Goal: Find specific page/section: Find specific page/section

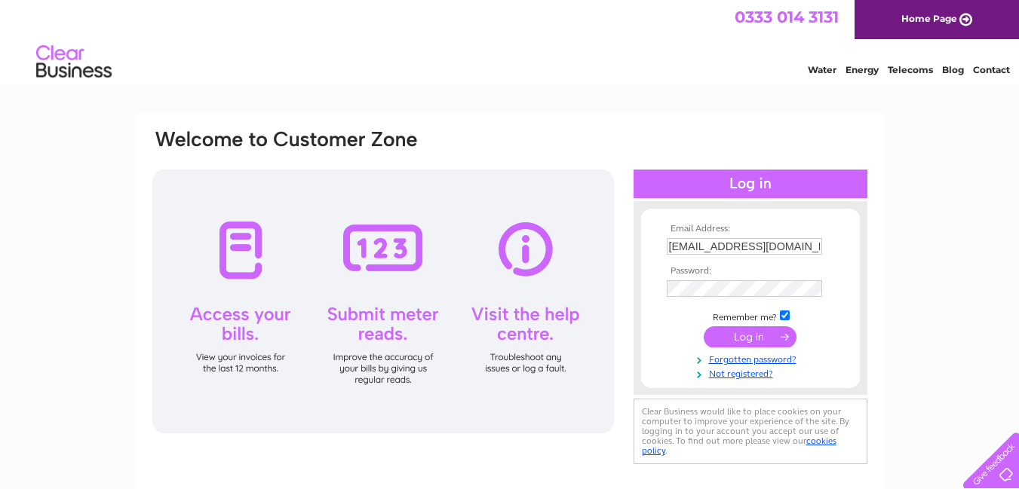
click at [744, 335] on input "submit" at bounding box center [750, 337] width 93 height 21
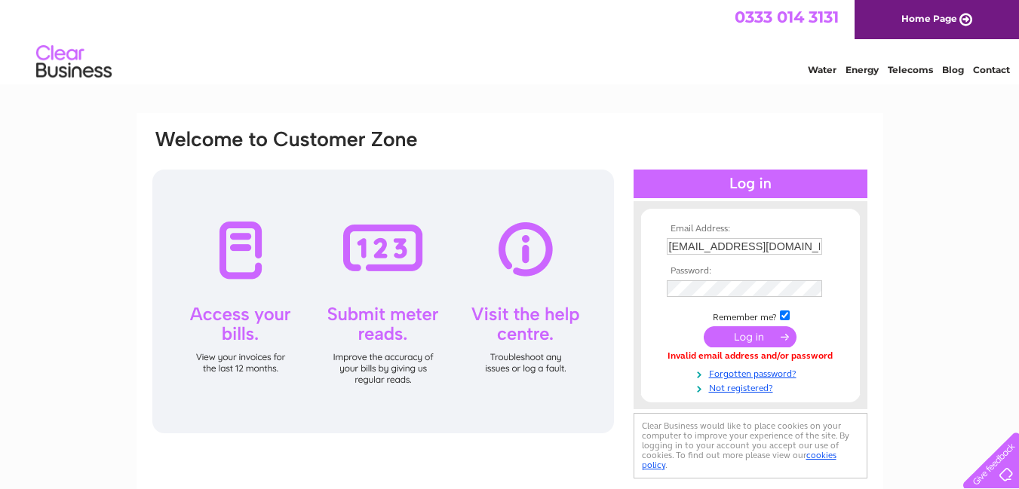
click at [740, 345] on input "submit" at bounding box center [750, 337] width 93 height 21
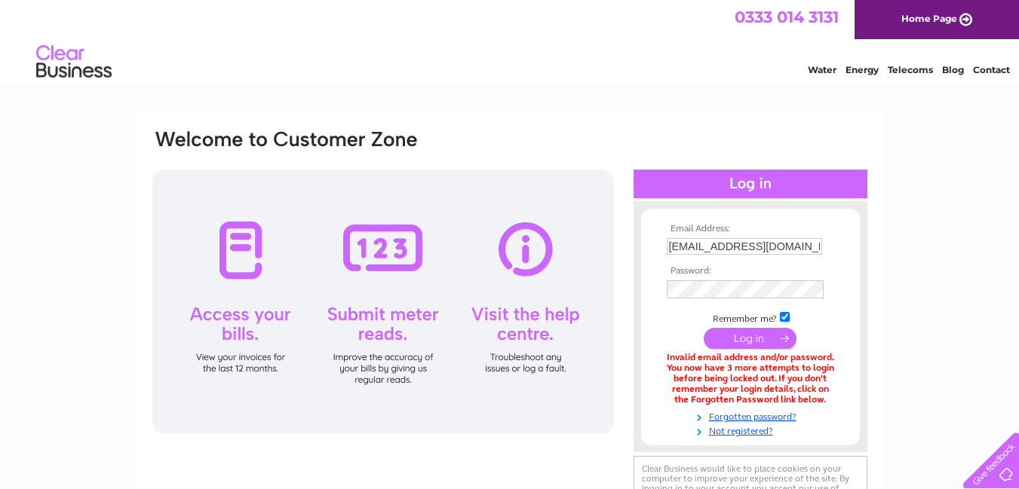
click at [749, 340] on input "submit" at bounding box center [750, 338] width 93 height 21
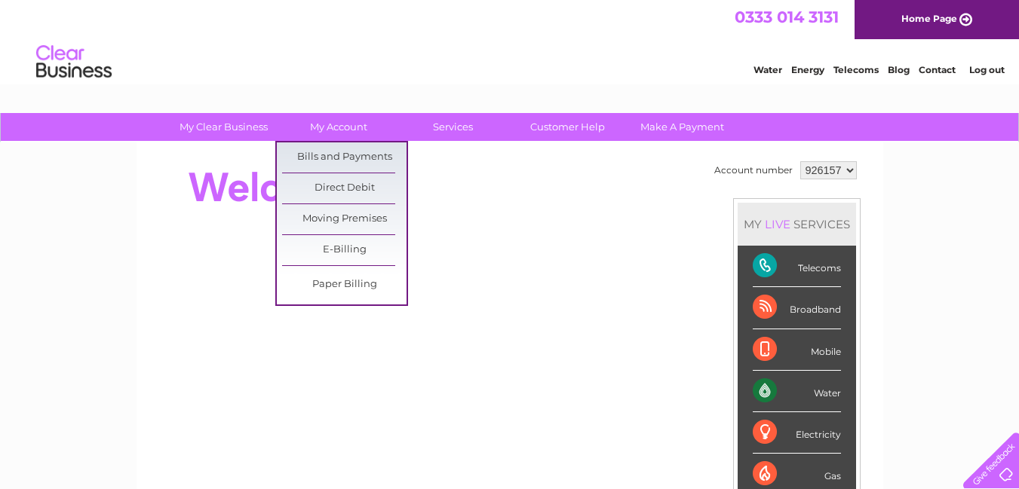
click at [340, 158] on link "Bills and Payments" at bounding box center [344, 158] width 124 height 30
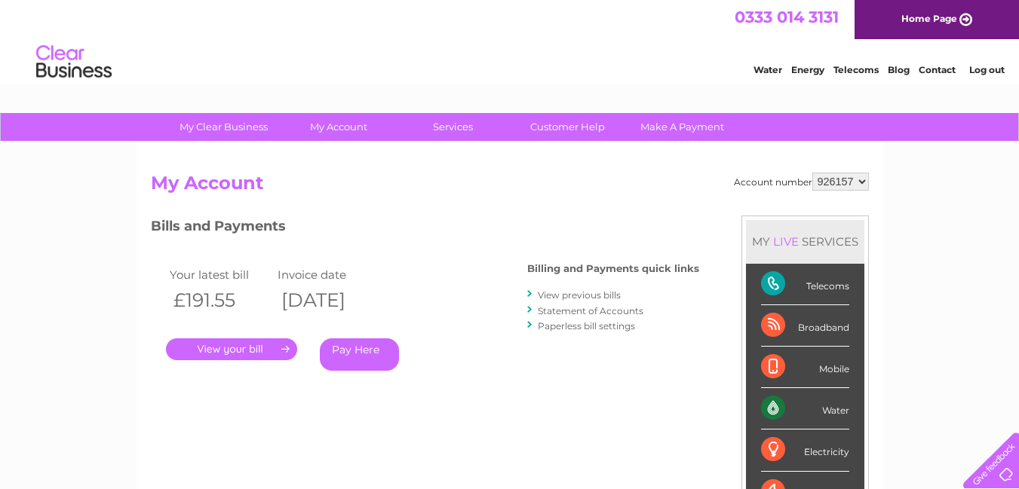
click at [227, 351] on link "." at bounding box center [231, 350] width 131 height 22
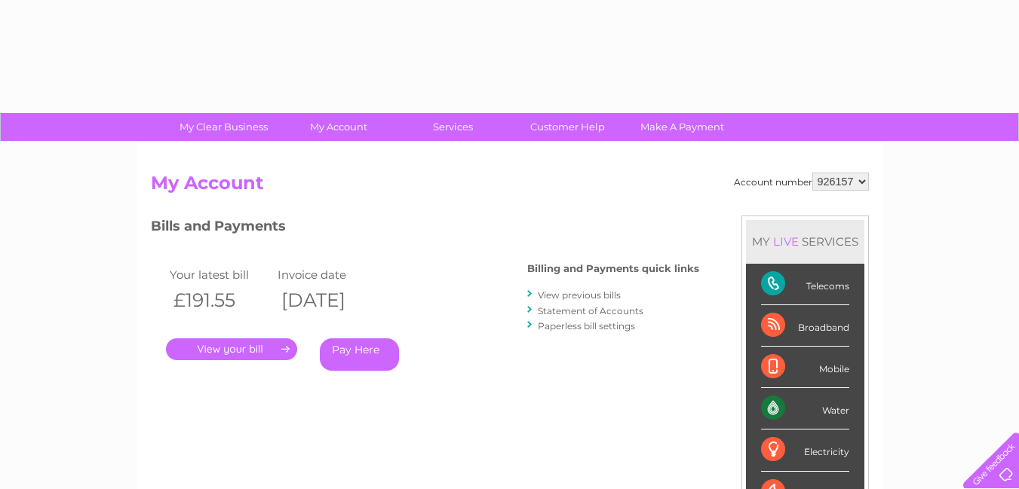
click at [508, 196] on h2 "My Account" at bounding box center [510, 187] width 718 height 29
click at [222, 349] on link "." at bounding box center [231, 350] width 131 height 22
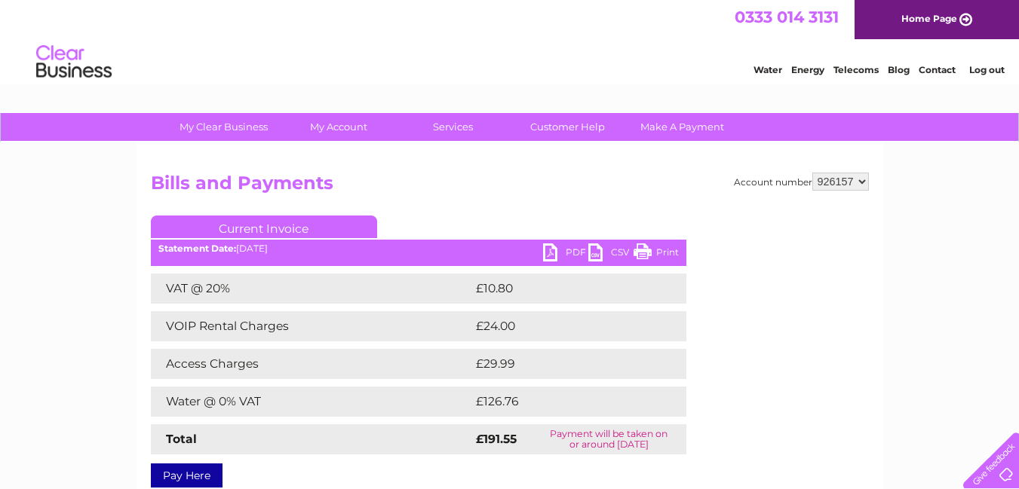
click at [643, 251] on link "Print" at bounding box center [656, 255] width 45 height 22
